Goal: Use online tool/utility: Utilize a website feature to perform a specific function

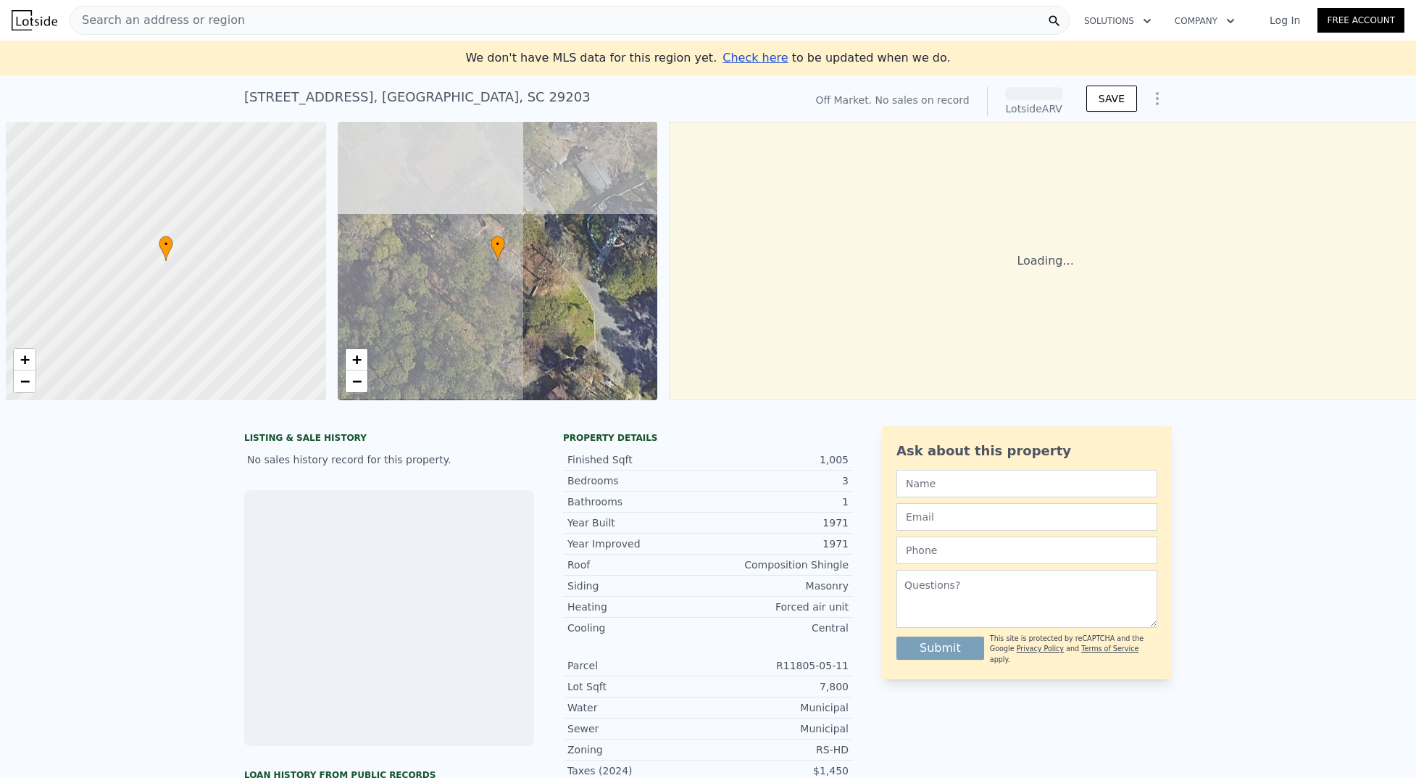
scroll to position [0, 6]
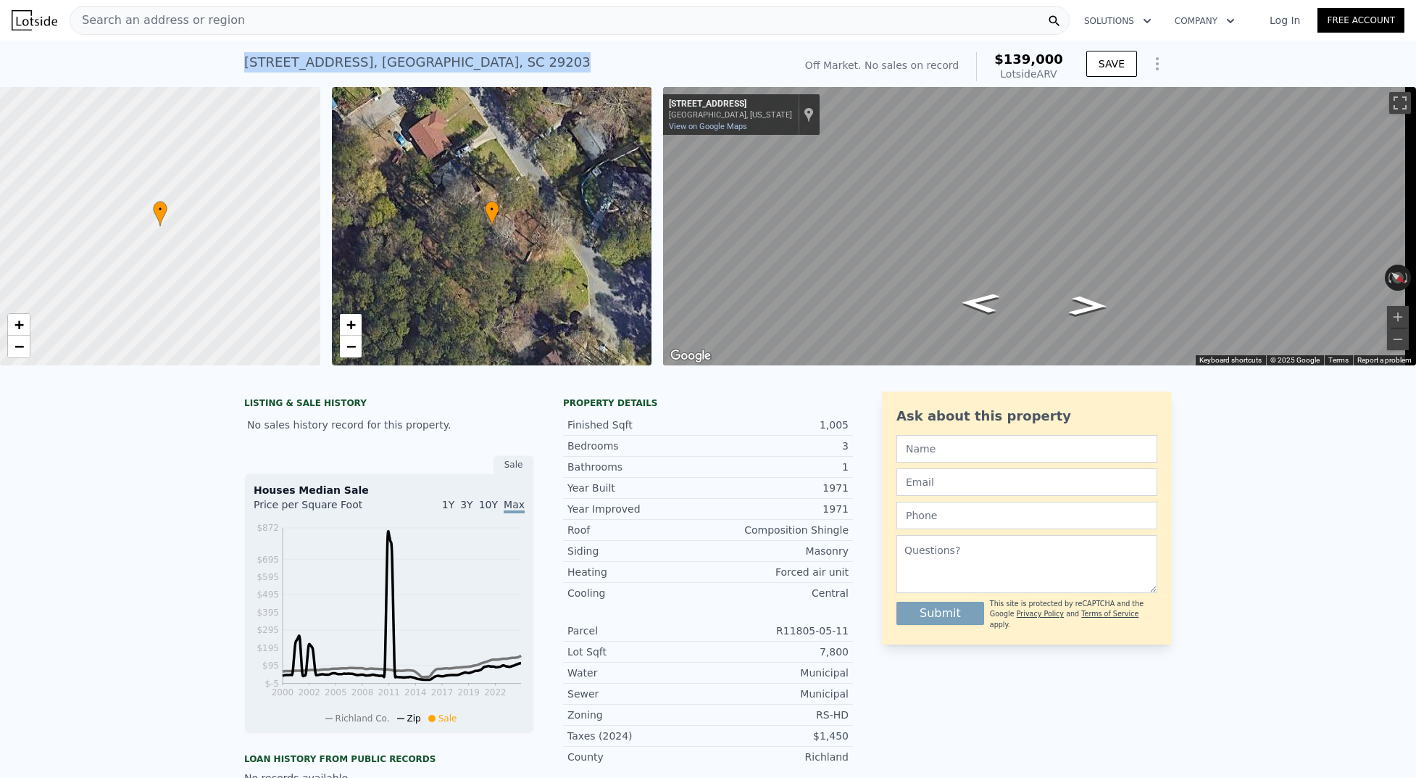
drag, startPoint x: 240, startPoint y: 59, endPoint x: 510, endPoint y: 67, distance: 270.4
click at [510, 67] on div "[STREET_ADDRESS]" at bounding box center [417, 62] width 346 height 20
copy div "[STREET_ADDRESS]"
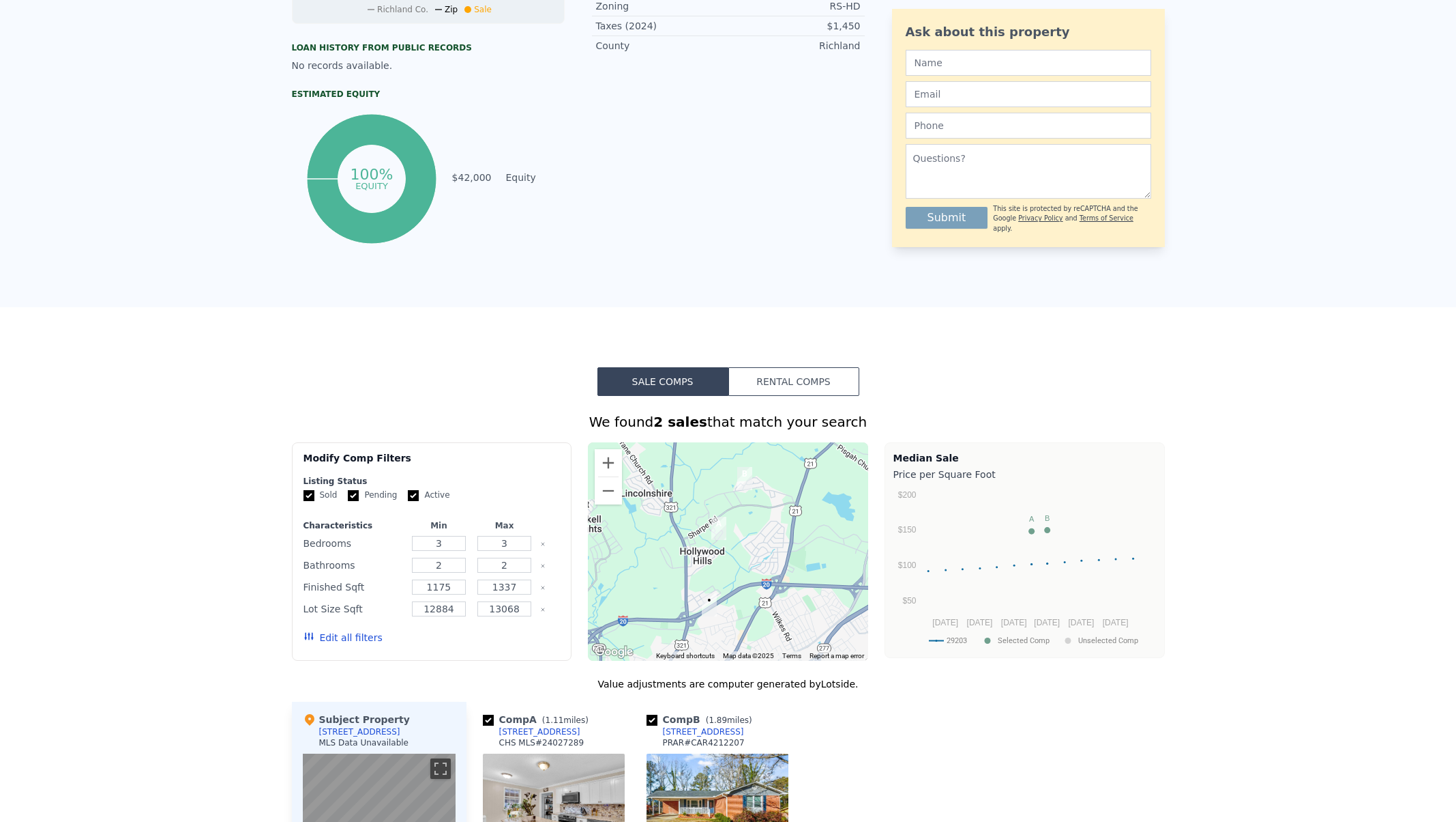
scroll to position [0, 0]
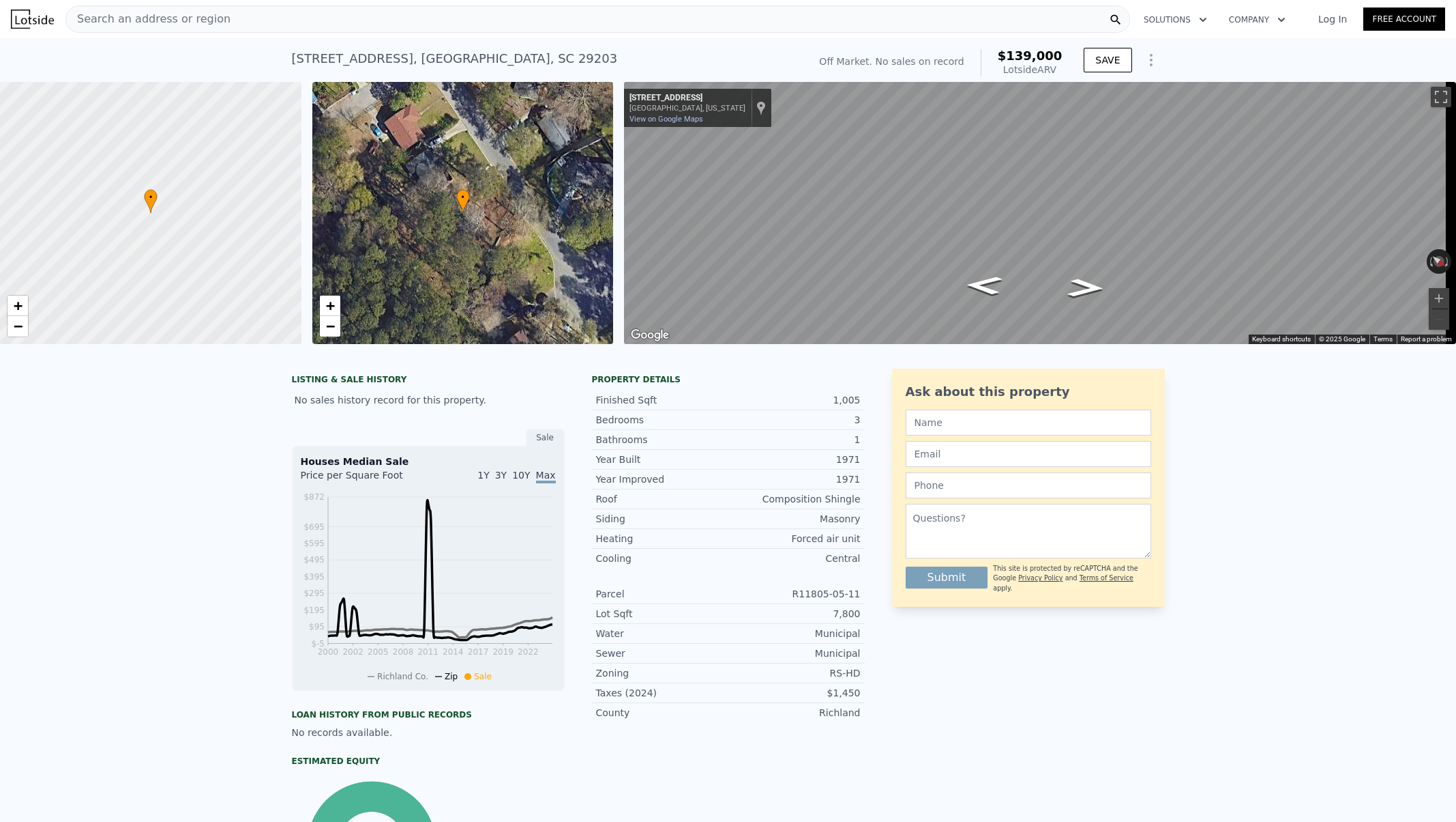
click at [301, 17] on div "Search an address or region" at bounding box center [598, 19] width 1064 height 27
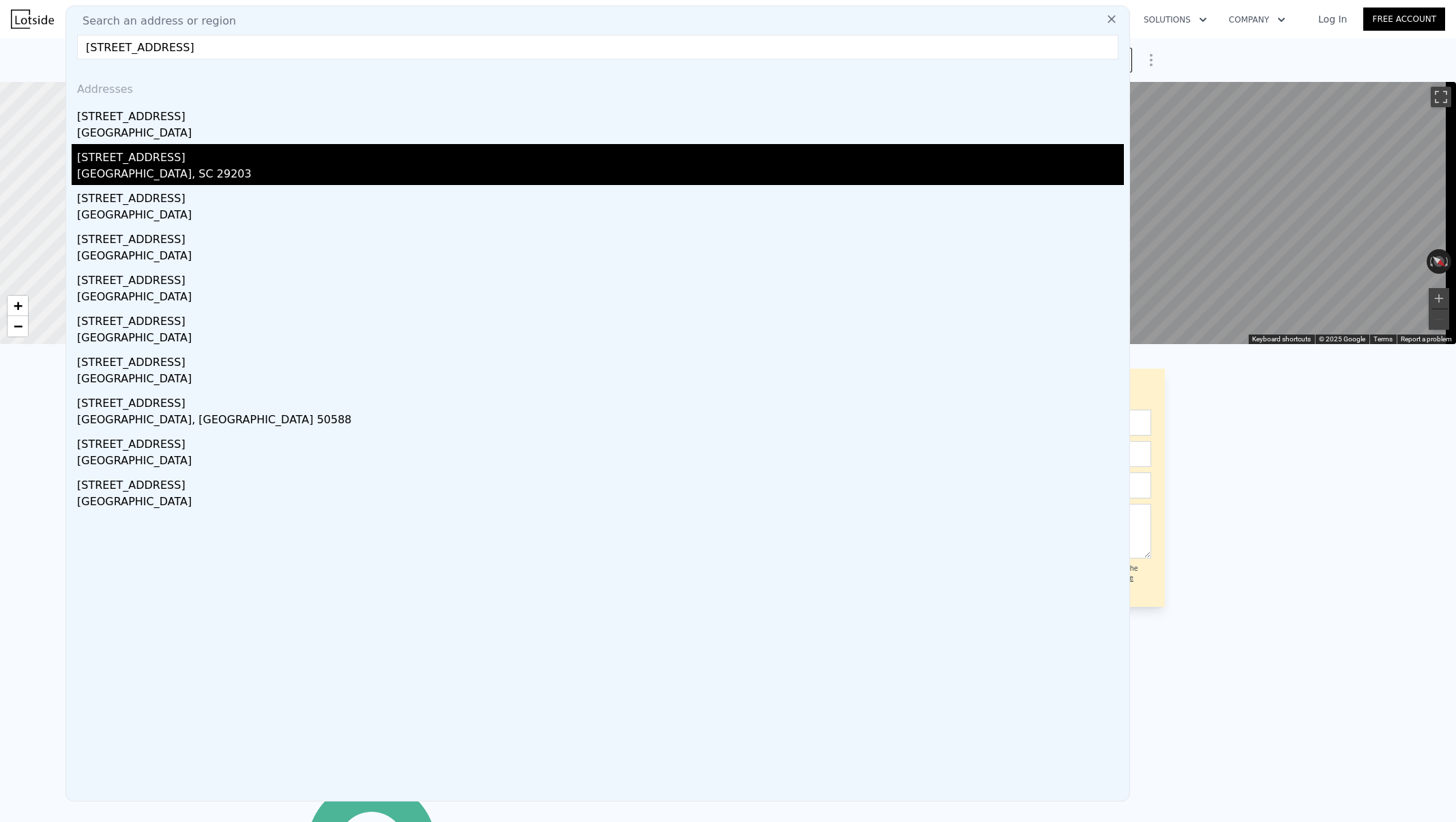
type input "[STREET_ADDRESS]"
click at [162, 157] on div "[STREET_ADDRESS]" at bounding box center [600, 154] width 1047 height 22
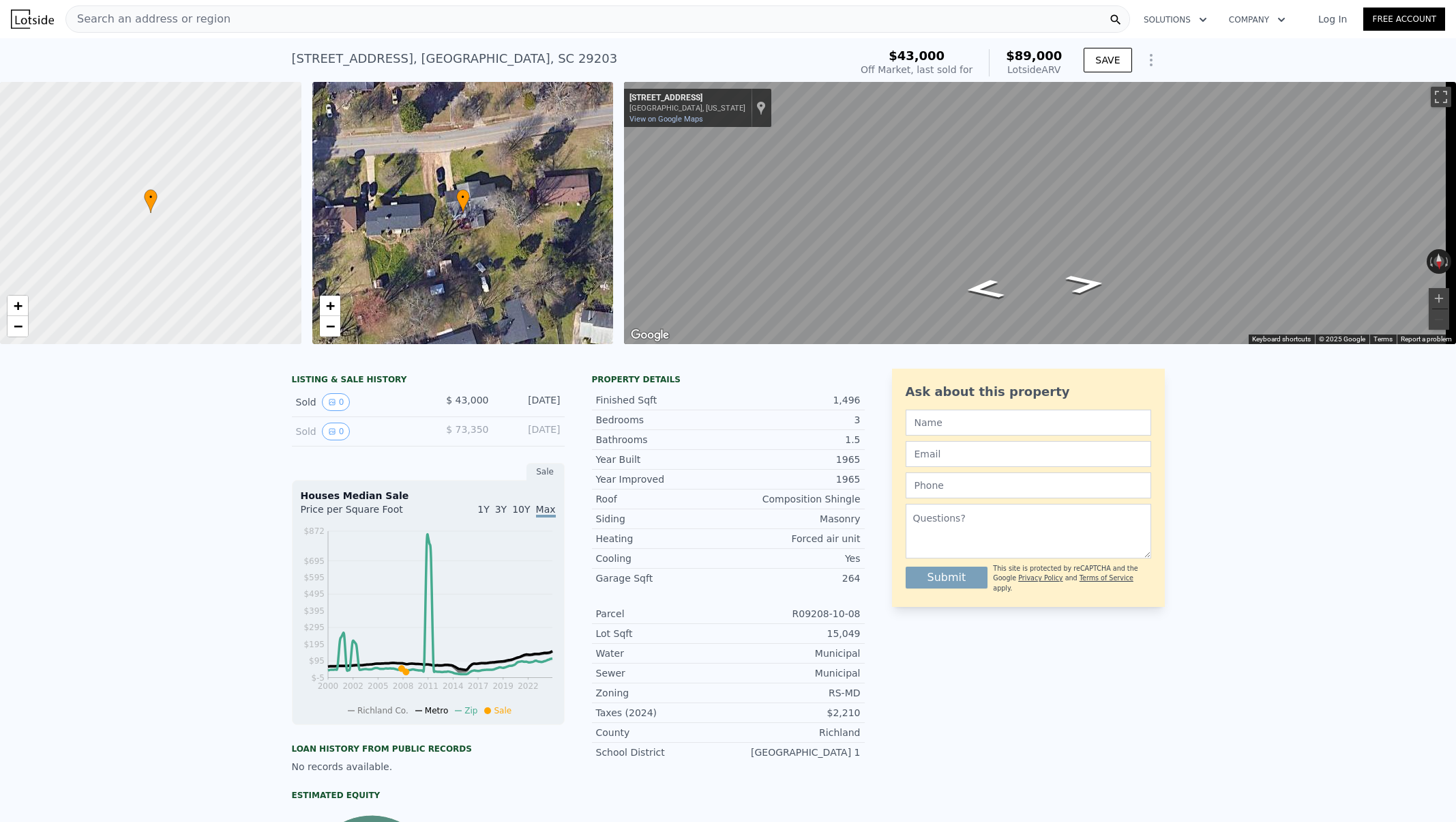
type input "$ 139,000"
type input "4"
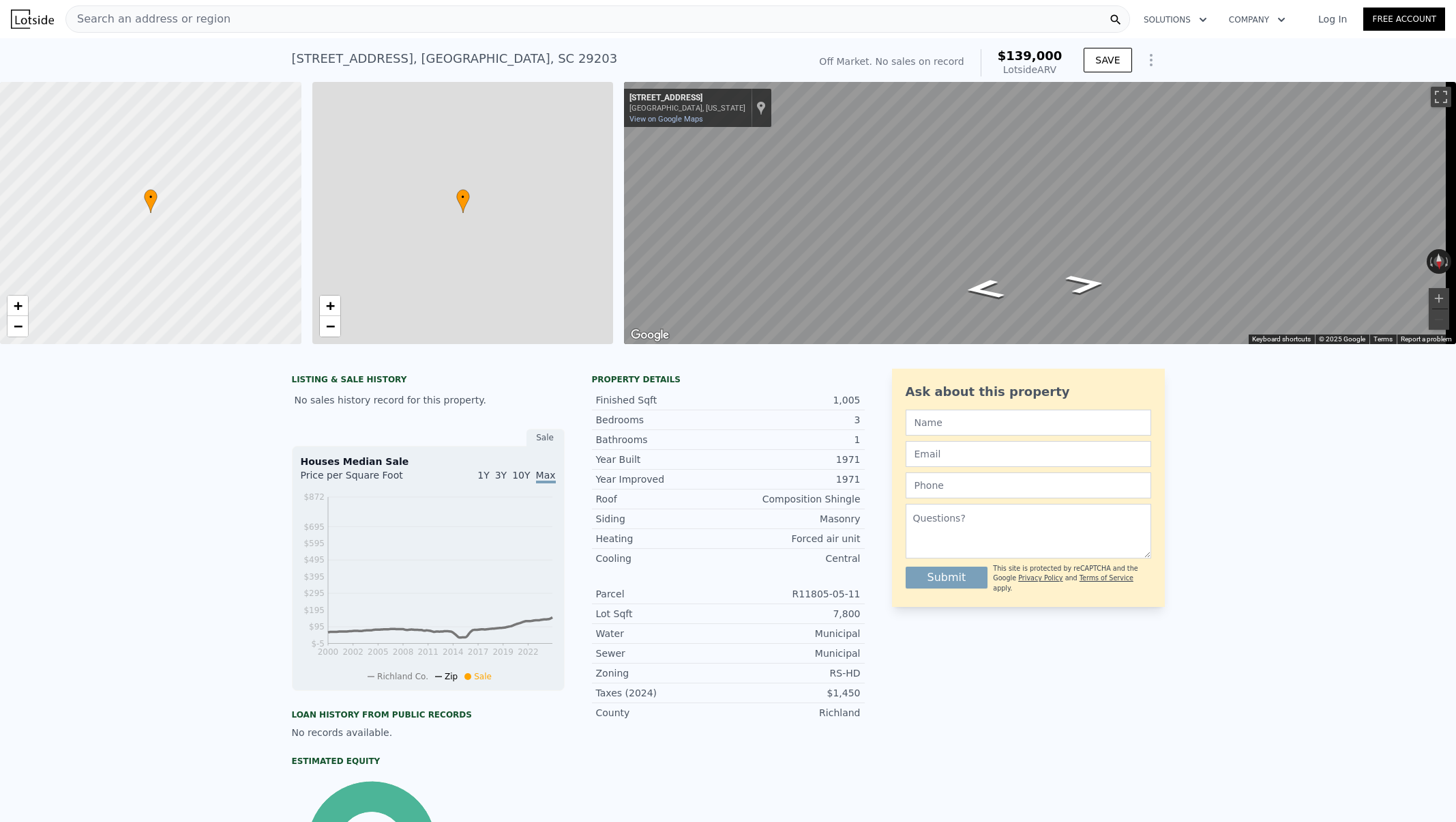
type input "3"
type input "1175"
type input "1337"
type input "12884"
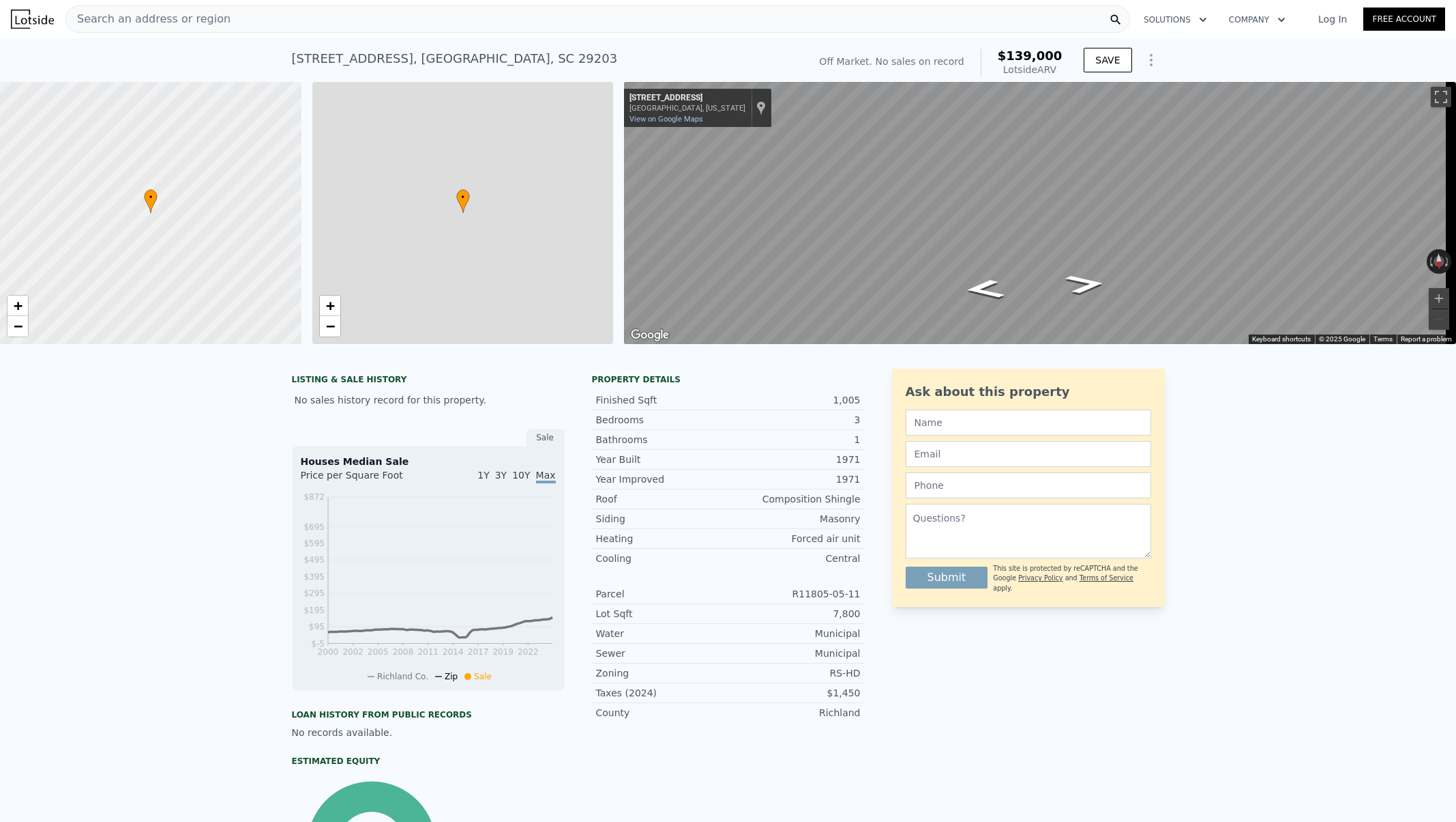
type input "13068"
type input "$ 30,002"
